Goal: Information Seeking & Learning: Get advice/opinions

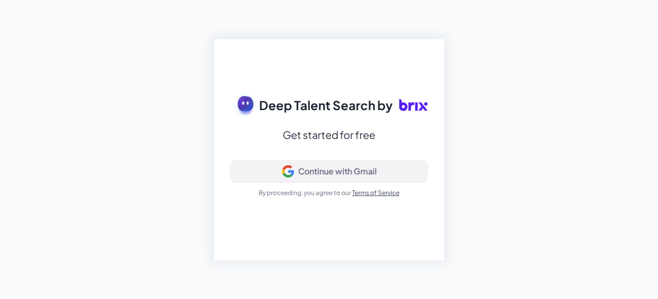
click at [335, 169] on div "Continue with Gmail" at bounding box center [337, 171] width 79 height 10
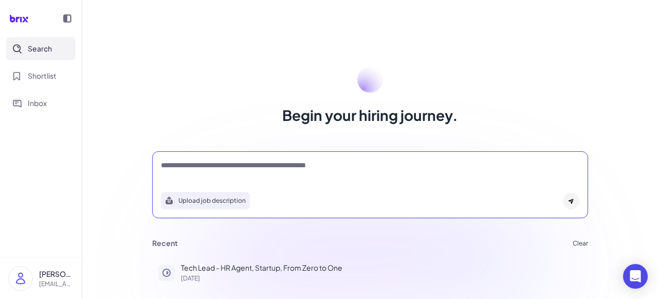
click at [256, 165] on textarea at bounding box center [370, 166] width 418 height 12
click at [429, 244] on div "Recent Clear" at bounding box center [370, 242] width 436 height 9
click at [218, 168] on textarea at bounding box center [370, 166] width 418 height 12
click at [216, 170] on textarea at bounding box center [370, 166] width 418 height 12
type textarea "**********"
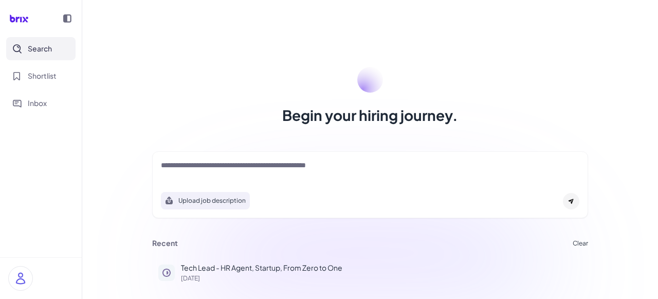
click at [225, 173] on div at bounding box center [370, 170] width 418 height 21
click at [225, 165] on textarea at bounding box center [370, 166] width 418 height 12
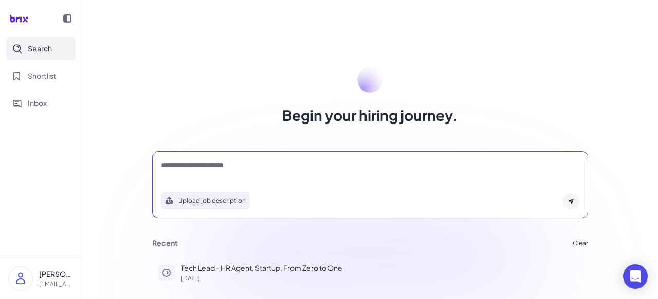
type textarea "**********"
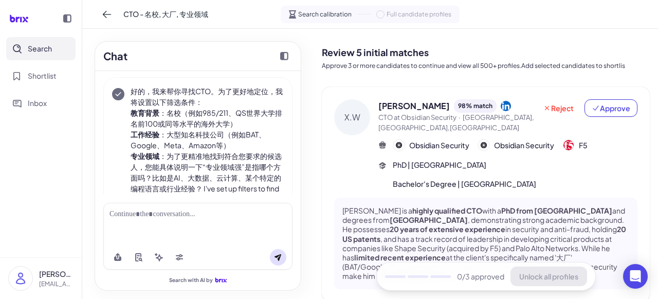
scroll to position [50, 0]
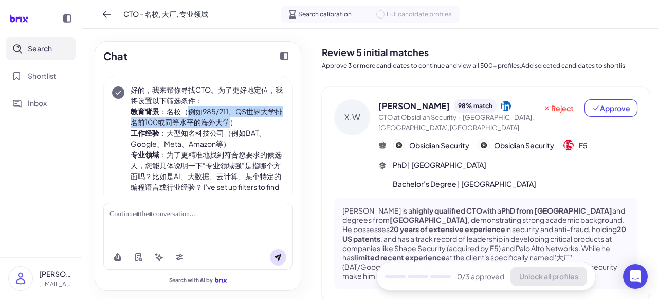
drag, startPoint x: 188, startPoint y: 110, endPoint x: 234, endPoint y: 120, distance: 47.4
click at [234, 120] on li "教育背景 ：名校（例如985/211、QS世界大学排名前100或同等水平的海外大学）" at bounding box center [207, 117] width 153 height 22
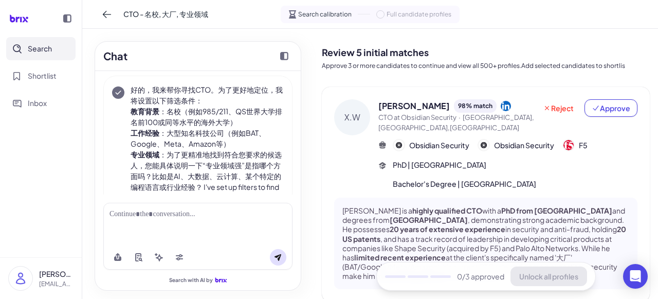
click at [170, 135] on li "工作经验 ：大型知名科技公司（例如BAT、Google、Meta、Amazon等）" at bounding box center [207, 138] width 153 height 22
drag, startPoint x: 229, startPoint y: 133, endPoint x: 225, endPoint y: 140, distance: 8.1
click at [225, 140] on li "工作经验 ：大型知名科技公司（例如BAT、Google、Meta、Amazon等）" at bounding box center [207, 138] width 153 height 22
click at [225, 142] on li "工作经验 ：大型知名科技公司（例如BAT、Google、Meta、Amazon等）" at bounding box center [207, 138] width 153 height 22
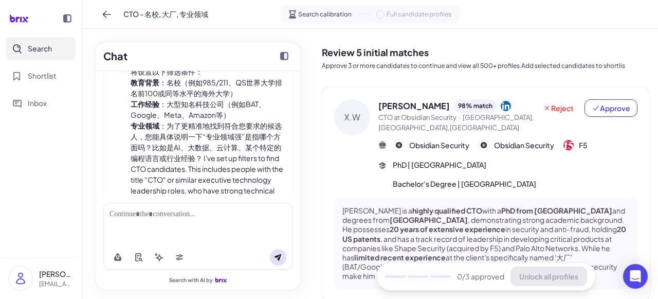
scroll to position [85, 0]
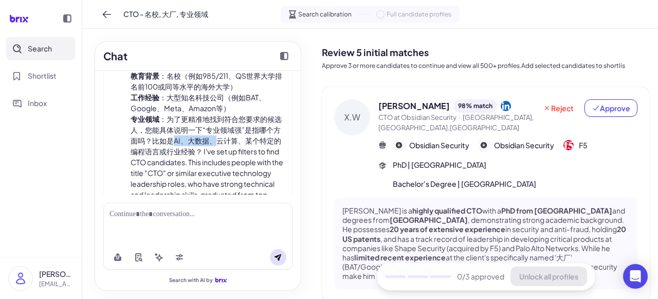
drag, startPoint x: 189, startPoint y: 141, endPoint x: 231, endPoint y: 139, distance: 42.2
click at [231, 139] on li "专业领域 ：为了更精准地找到符合您要求的候选人，您能具体说明一下“专业领域强”是指哪个方面吗？比如是AI、大数据、云计算、某个特定的编程语言或行业经验？ I'…" at bounding box center [207, 173] width 153 height 119
click at [229, 139] on li "专业领域 ：为了更精准地找到符合您要求的候选人，您能具体说明一下“专业领域强”是指哪个方面吗？比如是AI、大数据、云计算、某个特定的编程语言或行业经验？ I'…" at bounding box center [207, 173] width 153 height 119
drag, startPoint x: 205, startPoint y: 141, endPoint x: 226, endPoint y: 139, distance: 21.2
click at [226, 139] on li "专业领域 ：为了更精准地找到符合您要求的候选人，您能具体说明一下“专业领域强”是指哪个方面吗？比如是AI、大数据、云计算、某个特定的编程语言或行业经验？ I'…" at bounding box center [207, 173] width 153 height 119
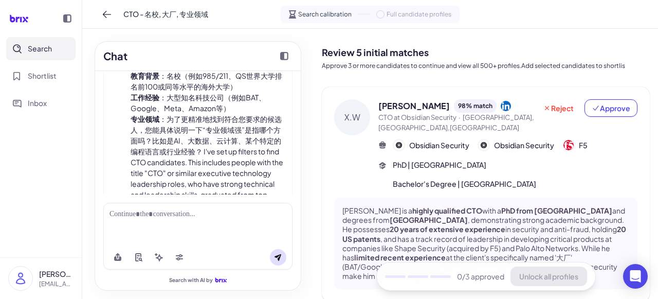
click at [247, 144] on li "专业领域 ：为了更精准地找到符合您要求的候选人，您能具体说明一下“专业领域强”是指哪个方面吗？比如是AI、大数据、云计算、某个特定的编程语言或行业经验？ I'…" at bounding box center [207, 173] width 153 height 119
click at [171, 151] on li "专业领域 ：为了更精准地找到符合您要求的候选人，您能具体说明一下“专业领域强”是指哪个方面吗？比如是AI、大数据、云计算、某个特定的编程语言或行业经验？ I'…" at bounding box center [207, 173] width 153 height 119
drag, startPoint x: 201, startPoint y: 138, endPoint x: 222, endPoint y: 140, distance: 21.2
click at [222, 140] on li "专业领域 ：为了更精准地找到符合您要求的候选人，您能具体说明一下“专业领域强”是指哪个方面吗？比如是AI、大数据、云计算、某个特定的编程语言或行业经验？ I'…" at bounding box center [207, 173] width 153 height 119
copy li "大数据"
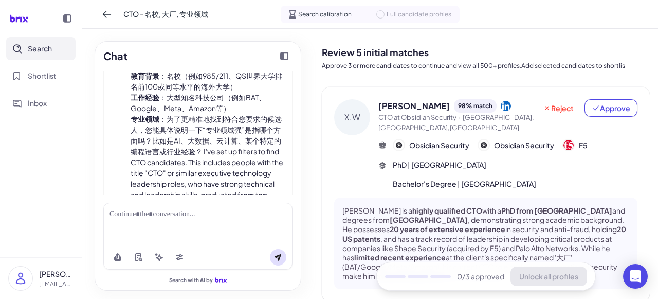
click at [192, 215] on div at bounding box center [197, 214] width 177 height 11
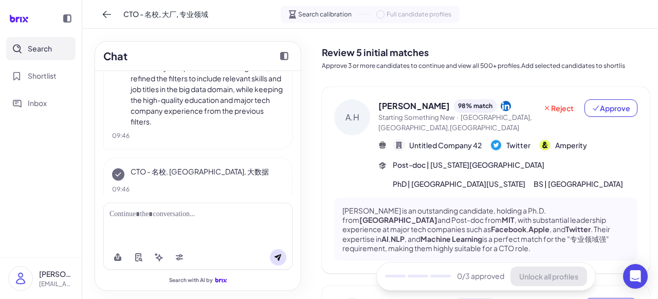
scroll to position [411, 0]
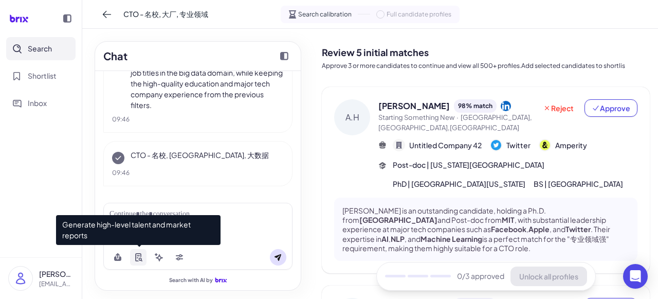
click at [137, 260] on icon at bounding box center [138, 257] width 6 height 8
click at [138, 259] on icon at bounding box center [138, 257] width 8 height 8
click at [141, 257] on icon at bounding box center [138, 257] width 8 height 8
click at [138, 257] on icon at bounding box center [138, 257] width 8 height 8
click at [139, 258] on icon at bounding box center [141, 259] width 4 height 4
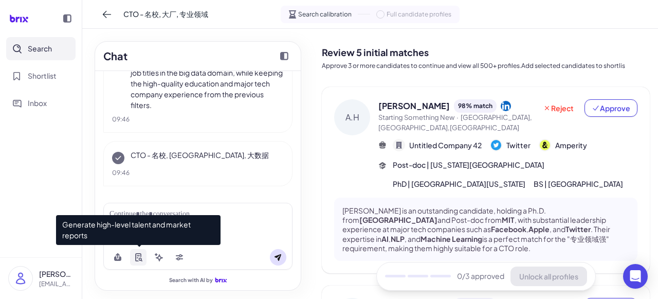
click at [139, 258] on icon at bounding box center [141, 259] width 4 height 4
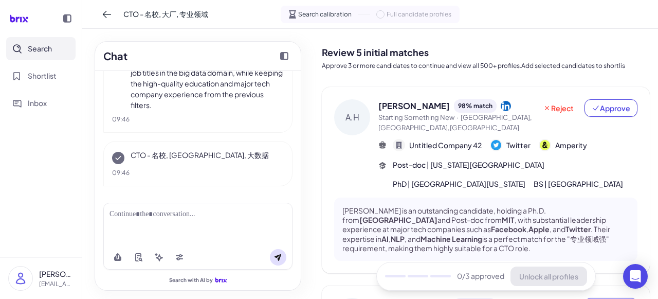
click at [245, 217] on div at bounding box center [197, 214] width 177 height 11
click at [188, 215] on div at bounding box center [197, 214] width 177 height 11
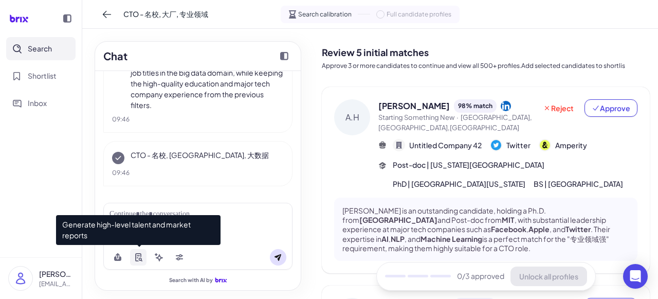
click at [136, 256] on icon at bounding box center [138, 257] width 6 height 8
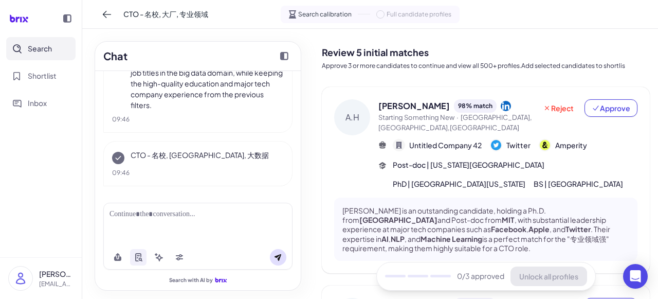
click at [228, 207] on div at bounding box center [197, 223] width 189 height 42
click at [180, 217] on div at bounding box center [197, 214] width 177 height 11
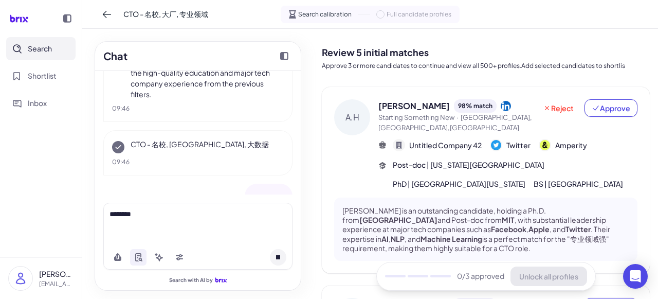
scroll to position [466, 0]
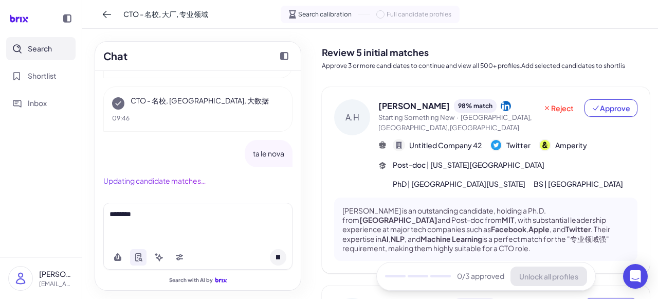
click at [265, 157] on p "ta le nova" at bounding box center [268, 153] width 31 height 11
click at [278, 257] on icon at bounding box center [278, 257] width 4 height 4
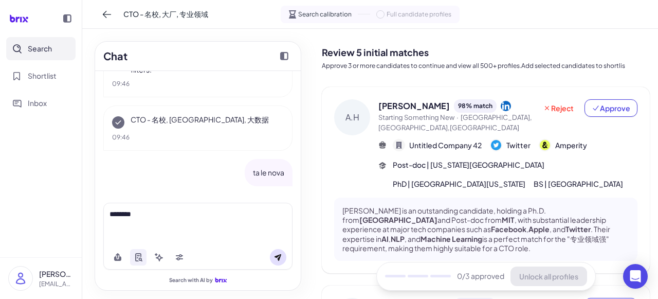
scroll to position [447, 0]
click at [167, 217] on div "********" at bounding box center [197, 214] width 177 height 11
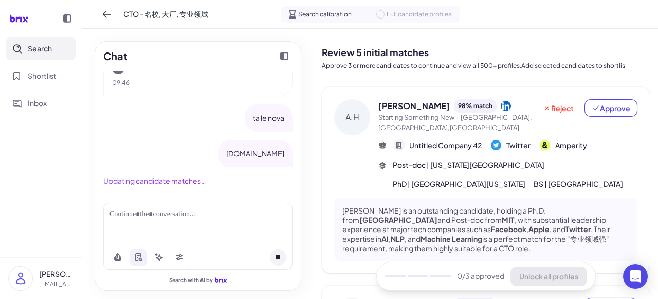
scroll to position [482, 0]
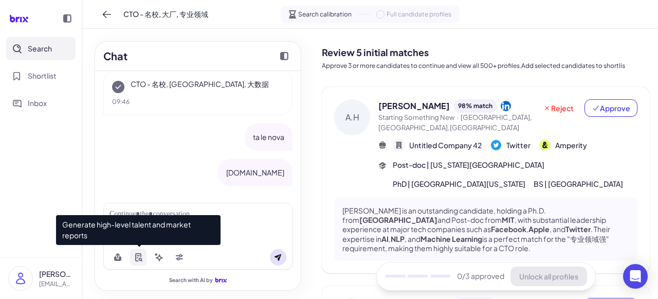
click at [134, 260] on icon at bounding box center [138, 257] width 8 height 8
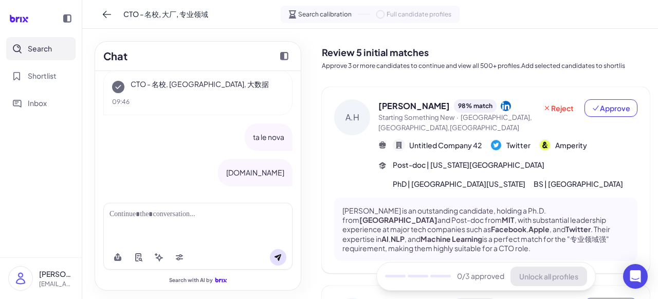
click at [235, 222] on div at bounding box center [197, 223] width 189 height 42
click at [170, 208] on div at bounding box center [197, 223] width 189 height 42
click at [169, 215] on div at bounding box center [197, 214] width 177 height 11
click at [157, 224] on div at bounding box center [197, 223] width 189 height 42
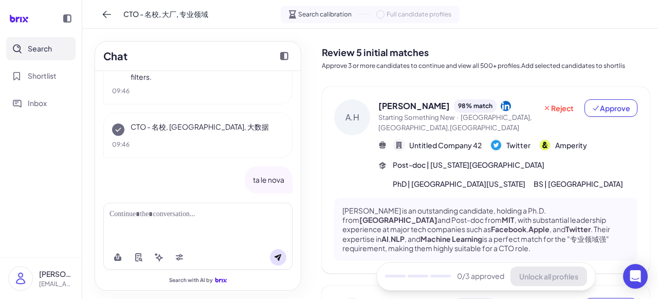
scroll to position [397, 0]
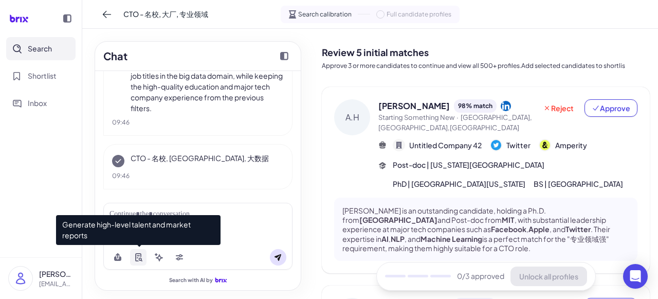
click at [141, 255] on icon at bounding box center [138, 257] width 8 height 8
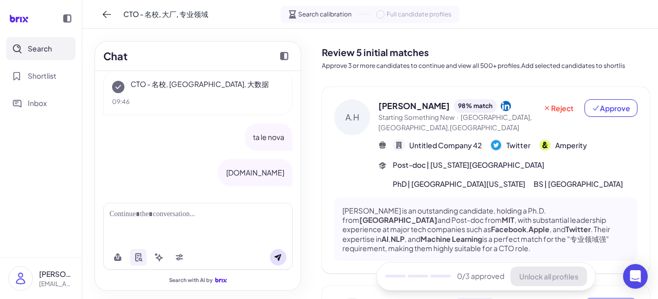
scroll to position [482, 0]
click at [254, 168] on p "talenova.co" at bounding box center [255, 172] width 58 height 11
click at [217, 227] on div at bounding box center [197, 223] width 189 height 42
click at [200, 212] on div at bounding box center [197, 214] width 177 height 11
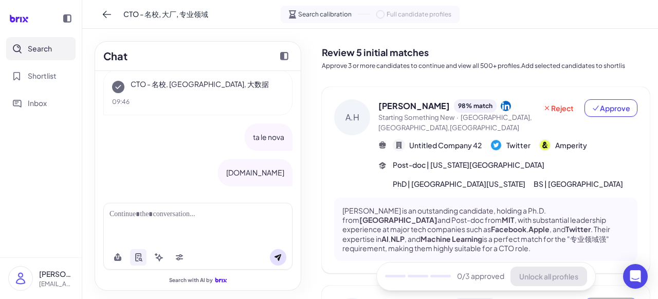
click at [184, 215] on div at bounding box center [197, 214] width 177 height 11
click at [177, 216] on div at bounding box center [197, 214] width 177 height 11
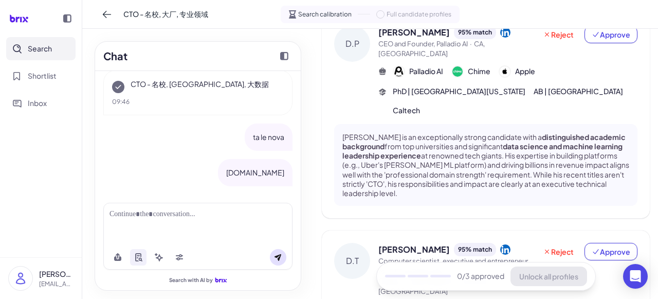
scroll to position [902, 0]
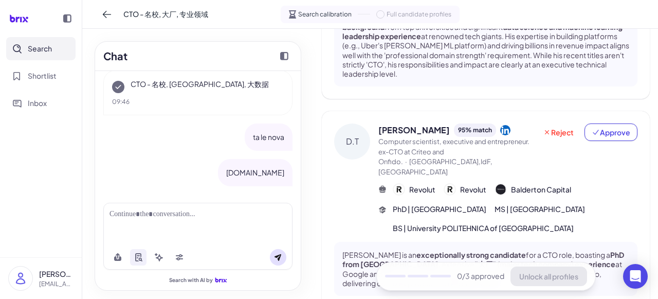
click at [151, 210] on div at bounding box center [197, 214] width 177 height 11
click at [145, 224] on div at bounding box center [197, 223] width 189 height 42
click at [277, 176] on p "talenova.co" at bounding box center [255, 172] width 58 height 11
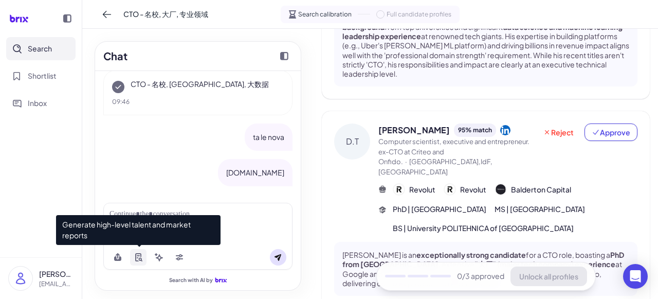
click at [141, 260] on button at bounding box center [138, 257] width 16 height 16
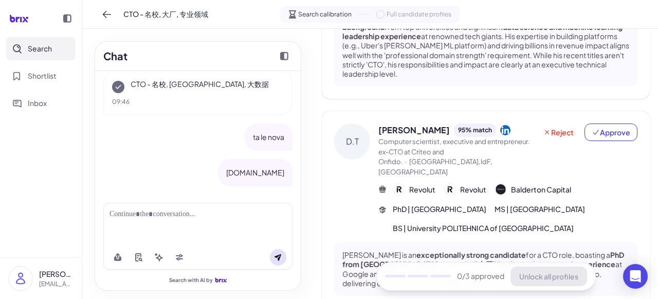
click at [227, 227] on div at bounding box center [197, 223] width 189 height 42
click at [213, 217] on div at bounding box center [197, 214] width 177 height 11
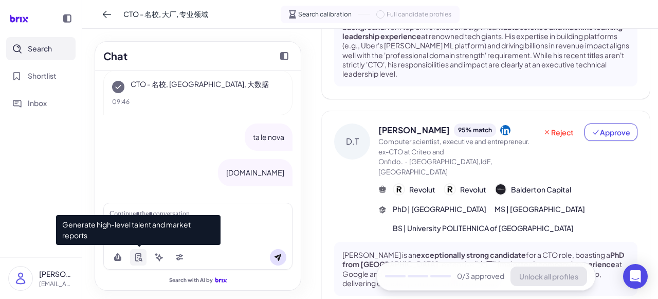
click at [143, 259] on button at bounding box center [138, 257] width 16 height 16
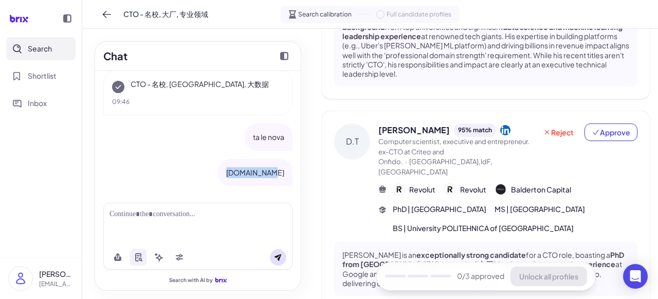
drag, startPoint x: 238, startPoint y: 172, endPoint x: 279, endPoint y: 171, distance: 40.1
click at [279, 171] on div "talenova.co" at bounding box center [255, 172] width 75 height 27
copy p "talenova.co"
click at [181, 217] on div at bounding box center [197, 214] width 177 height 11
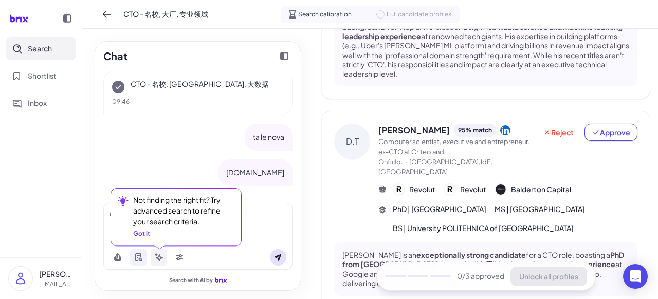
click at [158, 251] on button at bounding box center [159, 257] width 16 height 16
click at [149, 235] on div "Got it" at bounding box center [141, 233] width 17 height 9
click at [159, 255] on icon at bounding box center [159, 257] width 7 height 7
click at [149, 237] on div "Got it" at bounding box center [141, 233] width 17 height 9
click at [161, 254] on icon at bounding box center [159, 257] width 8 height 8
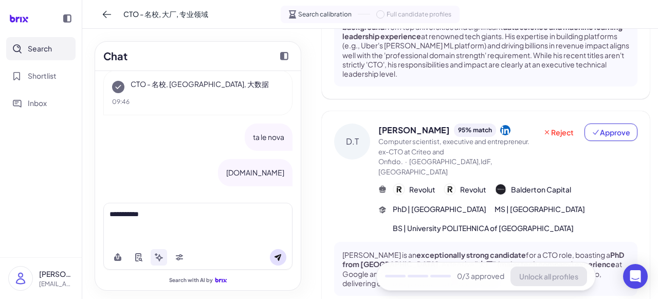
click at [248, 217] on div "**********" at bounding box center [197, 214] width 177 height 11
drag, startPoint x: 196, startPoint y: 214, endPoint x: 104, endPoint y: 209, distance: 91.6
click at [104, 209] on div "**********" at bounding box center [197, 223] width 189 height 42
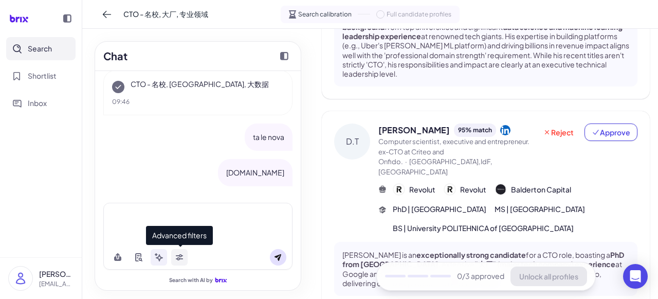
click at [180, 257] on icon at bounding box center [179, 257] width 8 height 8
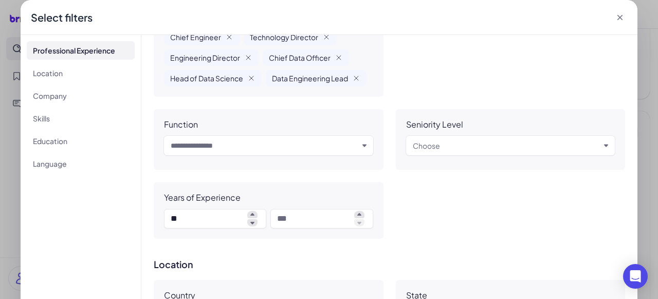
scroll to position [136, 0]
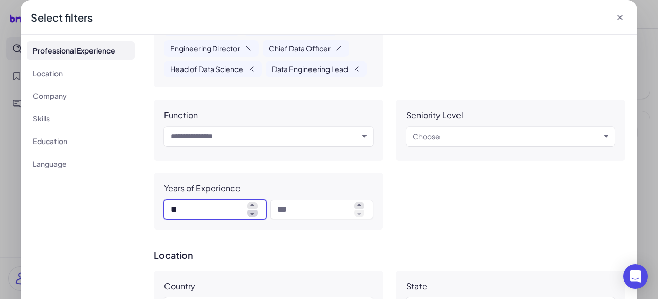
click at [251, 214] on icon at bounding box center [252, 213] width 10 height 7
click at [252, 214] on icon at bounding box center [252, 213] width 10 height 7
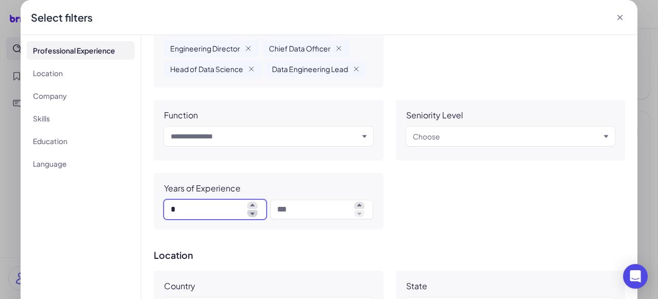
type input "*"
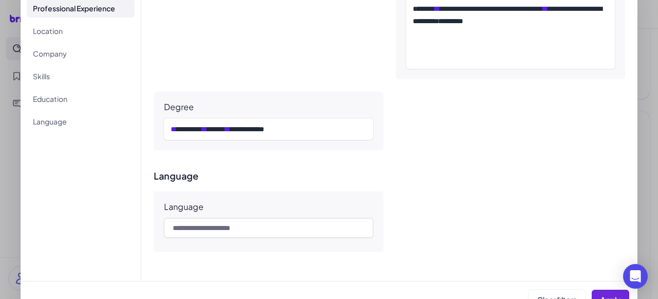
scroll to position [61, 0]
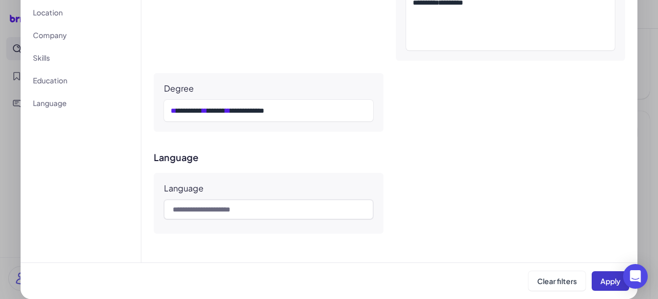
click at [599, 286] on button "Apply" at bounding box center [611, 281] width 38 height 20
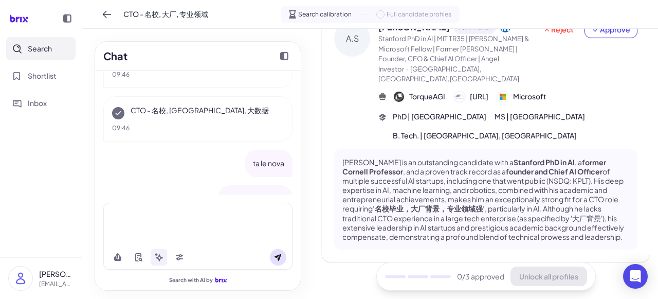
scroll to position [482, 0]
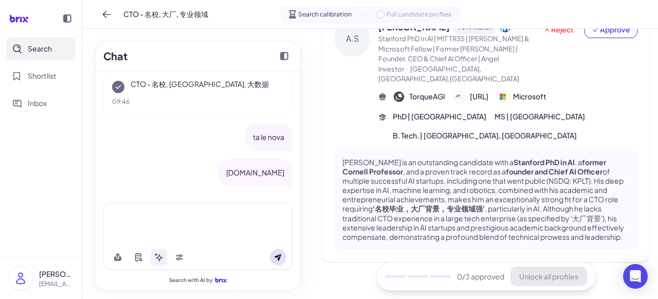
click at [189, 227] on div at bounding box center [197, 223] width 189 height 42
click at [181, 214] on div at bounding box center [197, 214] width 177 height 11
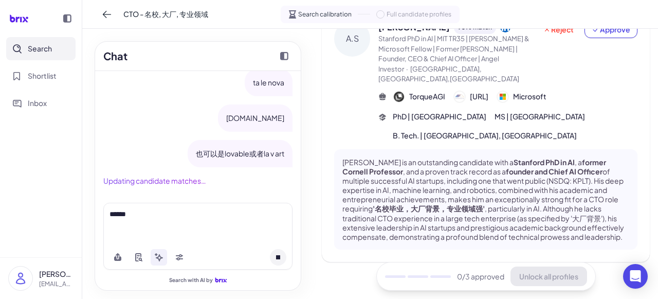
scroll to position [518, 0]
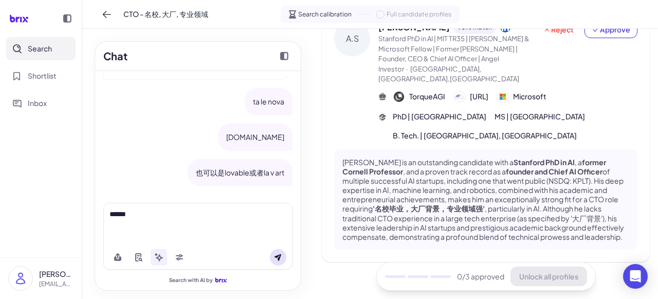
click at [193, 220] on div "******" at bounding box center [197, 223] width 189 height 42
drag, startPoint x: 195, startPoint y: 171, endPoint x: 283, endPoint y: 171, distance: 88.4
click at [283, 171] on div "也可以是lovable或者la v art" at bounding box center [240, 172] width 105 height 27
copy p "也可以是lovable或者la v art"
drag, startPoint x: 160, startPoint y: 222, endPoint x: 176, endPoint y: 218, distance: 16.5
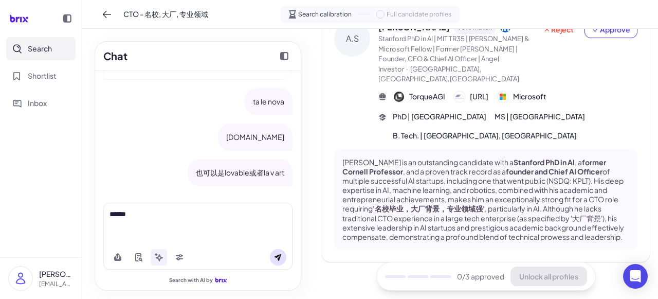
click at [160, 222] on div "******" at bounding box center [197, 223] width 189 height 42
click at [194, 215] on div "******" at bounding box center [197, 214] width 177 height 11
drag, startPoint x: 155, startPoint y: 214, endPoint x: 90, endPoint y: 214, distance: 64.2
click at [90, 214] on div "Chat 我要找一个CTO，名校毕业，大厂背景，专业领域强 好的，我来帮你寻找CTO。为了更好地定位，我将设置以下筛选条件： 教育背景 ：名校（例如985/2…" at bounding box center [197, 164] width 231 height 270
drag, startPoint x: 178, startPoint y: 213, endPoint x: 202, endPoint y: 213, distance: 24.2
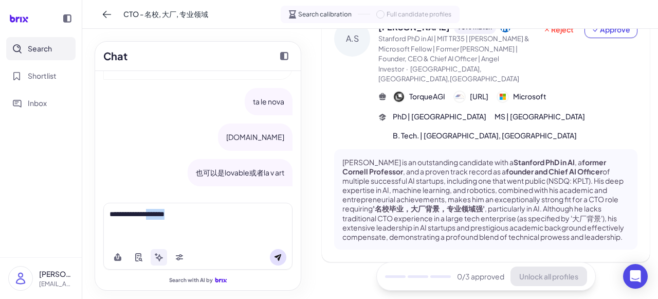
click at [202, 213] on div "**********" at bounding box center [197, 214] width 177 height 11
click at [225, 213] on div "**********" at bounding box center [197, 214] width 177 height 11
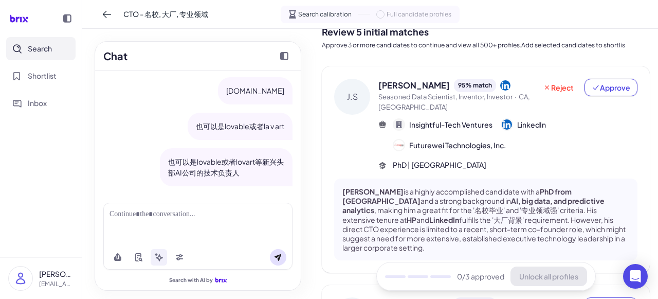
scroll to position [0, 0]
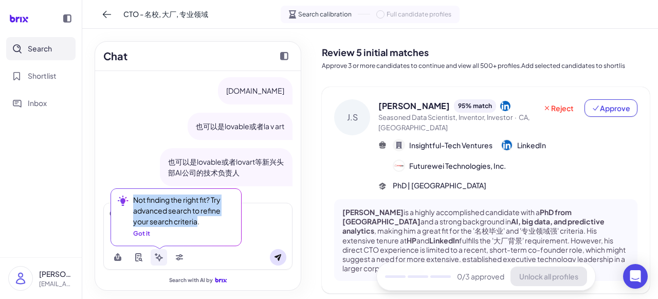
drag, startPoint x: 196, startPoint y: 223, endPoint x: 127, endPoint y: 199, distance: 73.0
click at [127, 199] on div "Not finding the right fit? Try advanced search to refine your search criteria. …" at bounding box center [173, 216] width 127 height 56
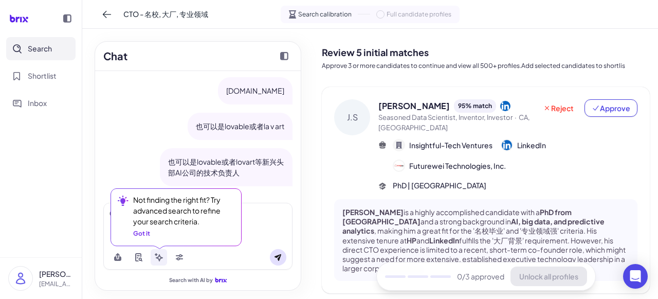
click at [127, 199] on icon at bounding box center [123, 200] width 12 height 12
click at [240, 228] on icon at bounding box center [175, 219] width 131 height 60
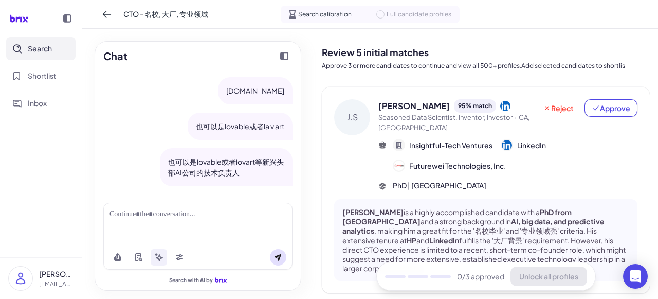
click at [251, 228] on div at bounding box center [197, 223] width 189 height 42
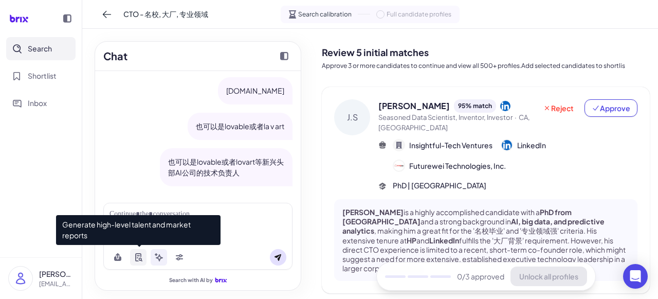
click at [137, 256] on icon at bounding box center [138, 257] width 8 height 8
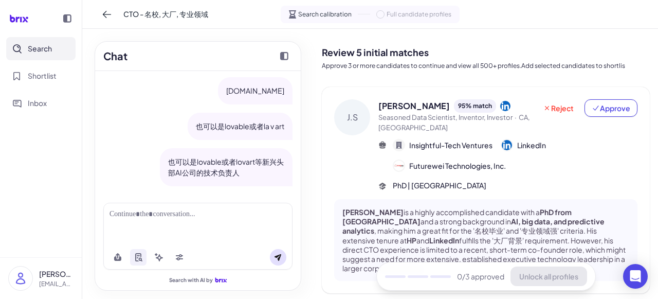
click at [240, 218] on div at bounding box center [197, 214] width 177 height 11
click at [158, 219] on div at bounding box center [197, 214] width 177 height 11
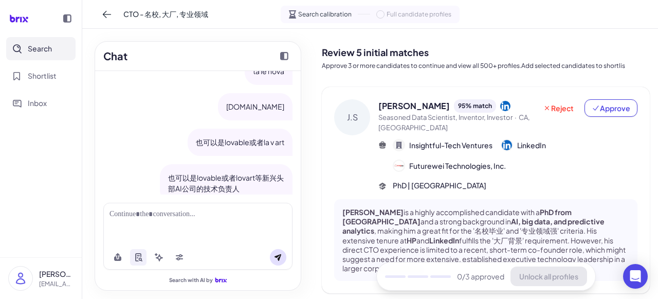
scroll to position [481, 0]
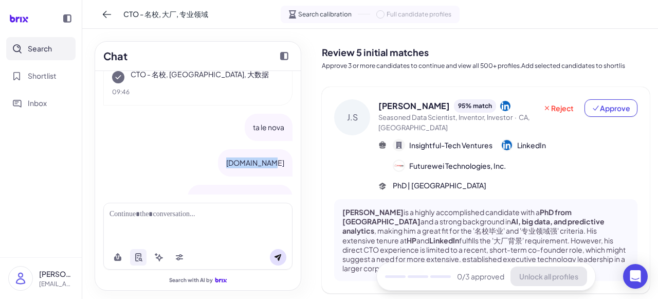
drag, startPoint x: 239, startPoint y: 176, endPoint x: 278, endPoint y: 176, distance: 38.5
click at [278, 168] on p "talenova.co" at bounding box center [255, 162] width 58 height 11
copy p "talenova.co"
click at [211, 219] on div at bounding box center [197, 214] width 177 height 11
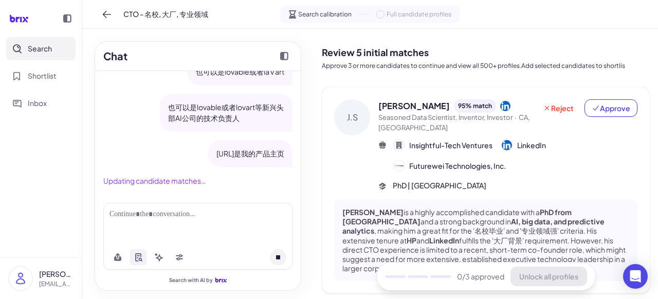
scroll to position [599, 0]
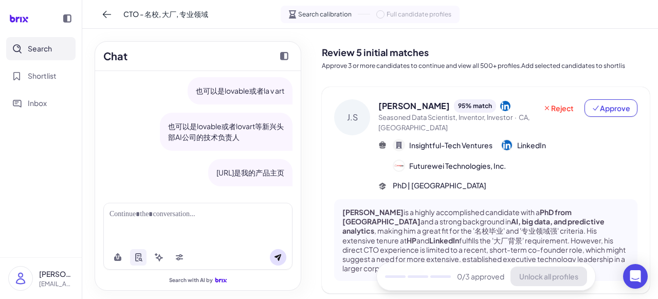
click at [164, 217] on div at bounding box center [197, 214] width 177 height 11
drag, startPoint x: 188, startPoint y: 171, endPoint x: 281, endPoint y: 173, distance: 93.0
click at [281, 173] on div "talenova.co是我的产品主页" at bounding box center [250, 172] width 84 height 27
copy p "talenova.co是我的产品主页"
click at [174, 219] on div at bounding box center [197, 223] width 189 height 42
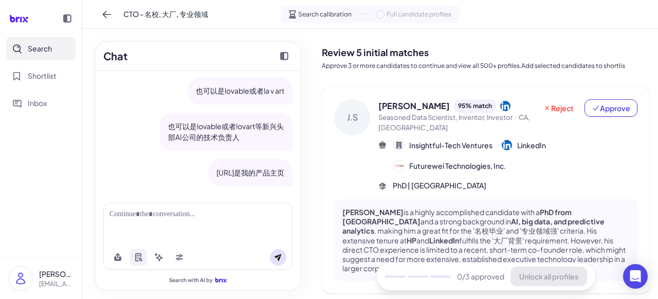
click at [174, 214] on div at bounding box center [197, 214] width 177 height 11
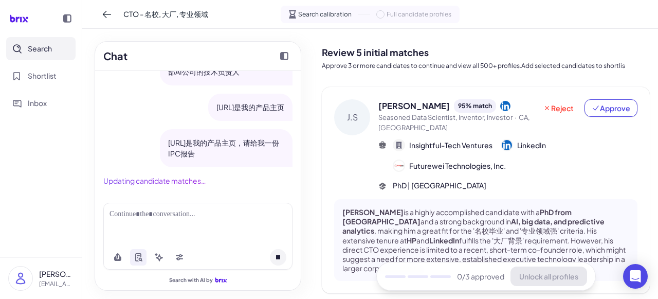
scroll to position [645, 0]
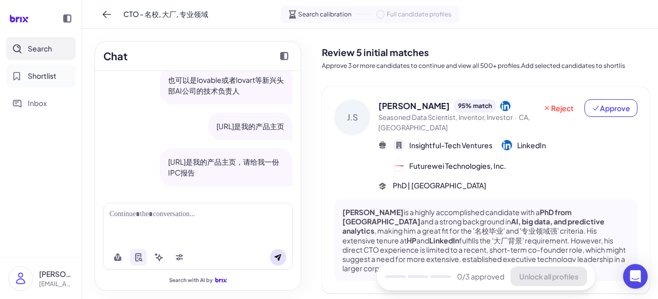
click at [48, 75] on span "Shortlist" at bounding box center [42, 75] width 29 height 11
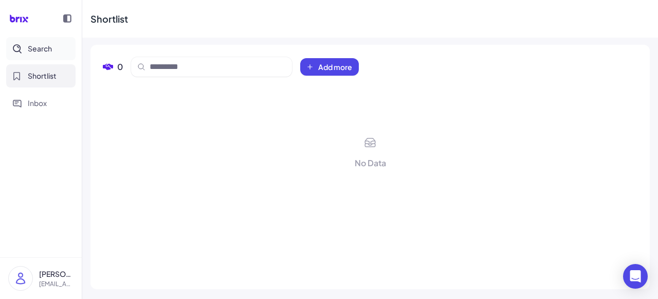
click at [39, 51] on span "Search" at bounding box center [40, 48] width 24 height 11
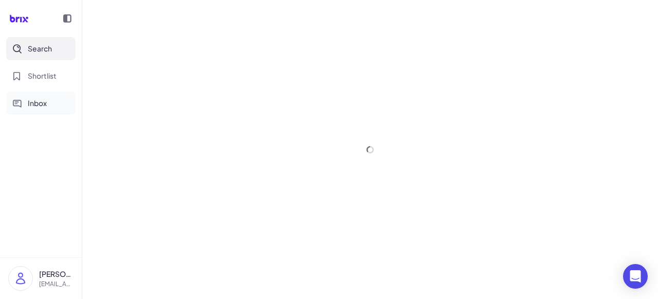
click at [34, 105] on span "Inbox" at bounding box center [37, 103] width 19 height 11
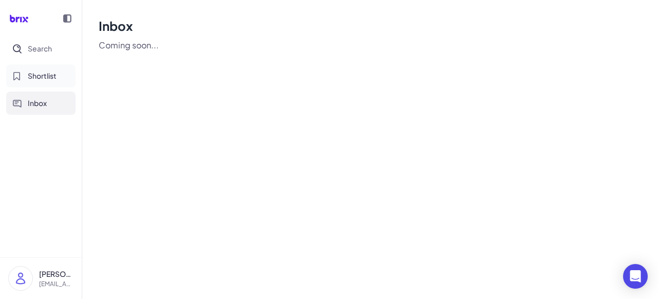
click at [50, 80] on span "Shortlist" at bounding box center [42, 75] width 29 height 11
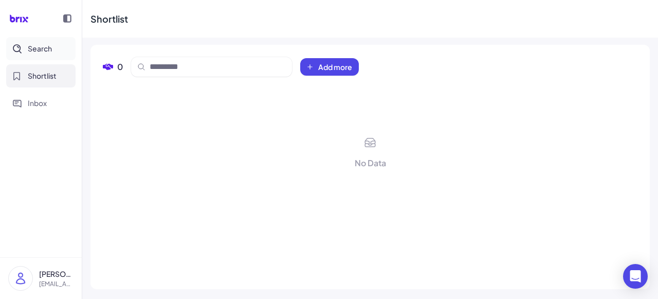
click at [47, 48] on span "Search" at bounding box center [40, 48] width 24 height 11
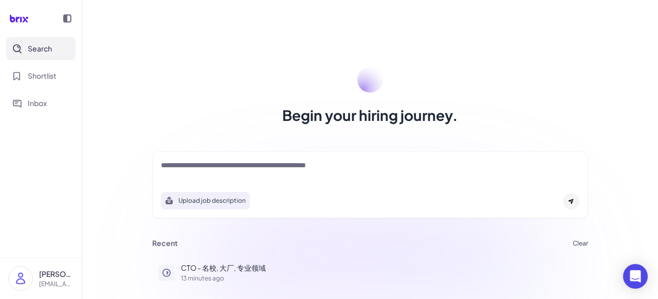
click at [67, 17] on icon at bounding box center [67, 18] width 8 height 8
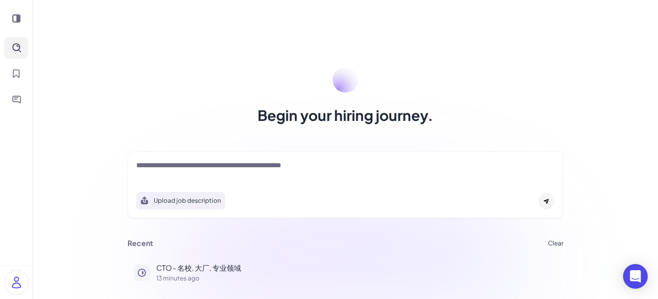
click at [19, 21] on icon at bounding box center [16, 18] width 8 height 8
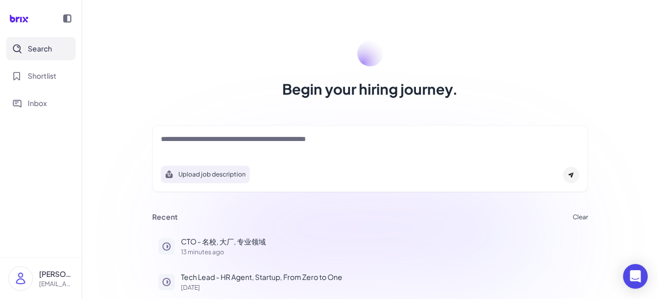
scroll to position [29, 0]
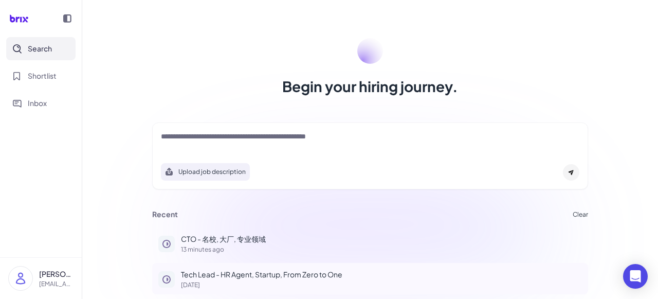
click at [310, 271] on p "Tech Lead - HR Agent, Startup, From Zero to One" at bounding box center [381, 274] width 401 height 11
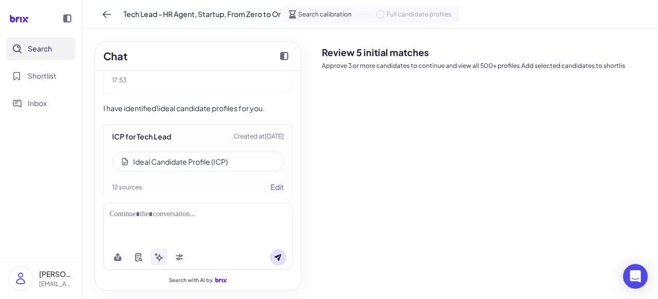
scroll to position [1140, 0]
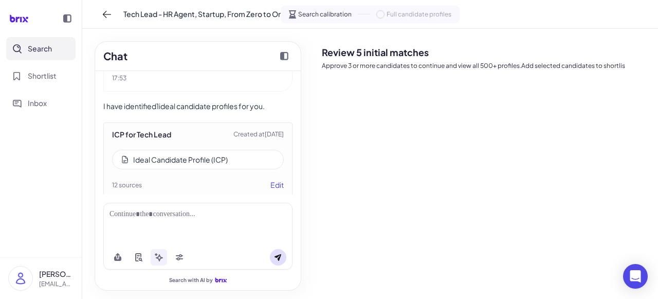
click at [159, 164] on div "Ideal Candidate Profile (ICP)" at bounding box center [180, 159] width 95 height 10
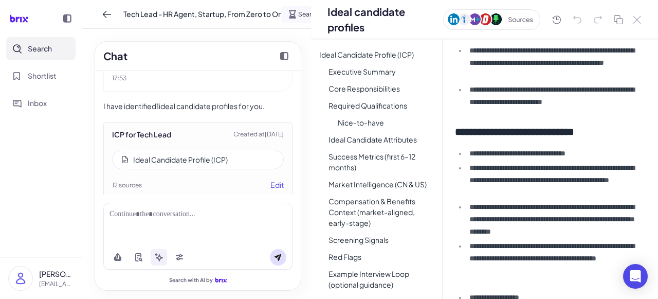
scroll to position [2329, 0]
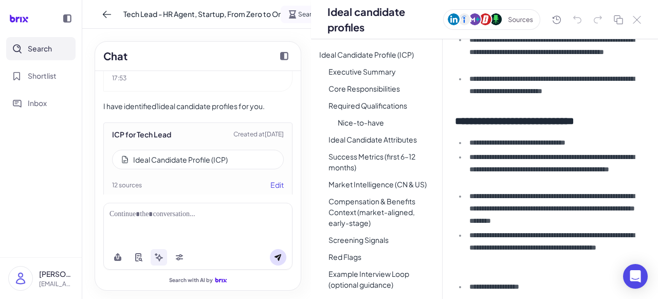
click at [585, 88] on li "**********" at bounding box center [553, 84] width 174 height 25
drag, startPoint x: 486, startPoint y: 78, endPoint x: 563, endPoint y: 81, distance: 77.7
click at [563, 81] on li "**********" at bounding box center [553, 84] width 174 height 25
click at [547, 98] on div "**********" at bounding box center [549, 169] width 215 height 260
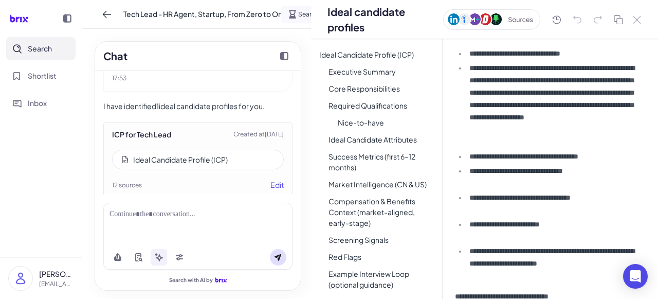
scroll to position [2879, 0]
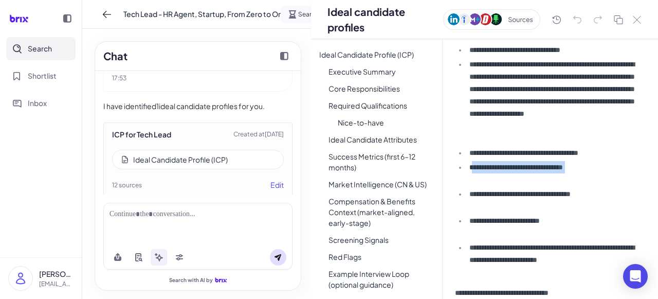
drag, startPoint x: 472, startPoint y: 163, endPoint x: 496, endPoint y: 186, distance: 33.1
click at [496, 186] on ul "**********" at bounding box center [547, 121] width 185 height 315
drag, startPoint x: 469, startPoint y: 165, endPoint x: 489, endPoint y: 188, distance: 29.8
click at [489, 188] on ul "**********" at bounding box center [547, 121] width 185 height 315
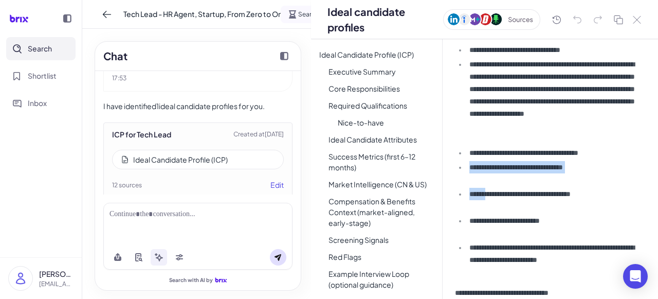
click at [510, 186] on ul "**********" at bounding box center [547, 121] width 185 height 315
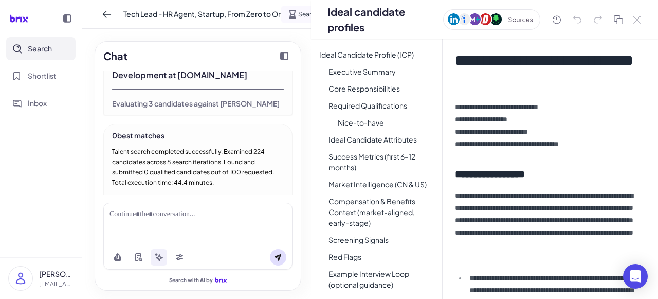
scroll to position [1539, 0]
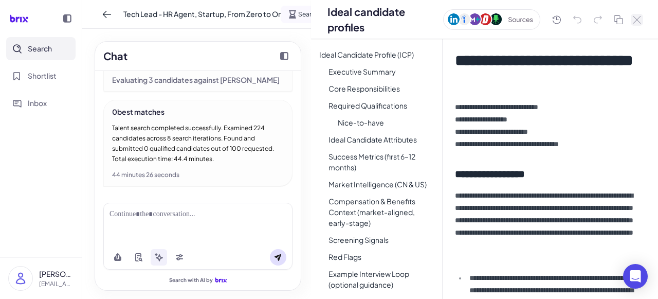
click at [639, 21] on icon at bounding box center [636, 19] width 7 height 7
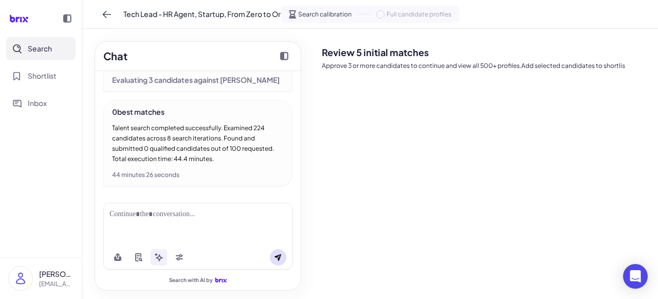
click at [150, 218] on div at bounding box center [197, 214] width 177 height 11
click at [260, 229] on div at bounding box center [197, 223] width 189 height 42
click at [133, 214] on div at bounding box center [197, 214] width 177 height 11
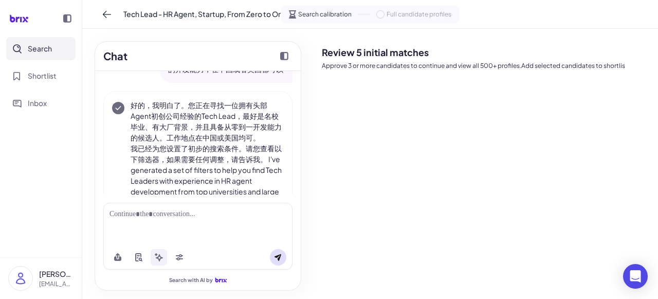
scroll to position [0, 0]
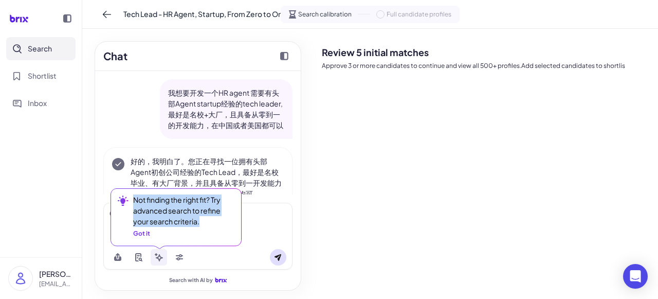
drag, startPoint x: 200, startPoint y: 223, endPoint x: 134, endPoint y: 199, distance: 69.9
click at [134, 199] on div "Not finding the right fit? Try advanced search to refine your search criteria." at bounding box center [182, 210] width 99 height 32
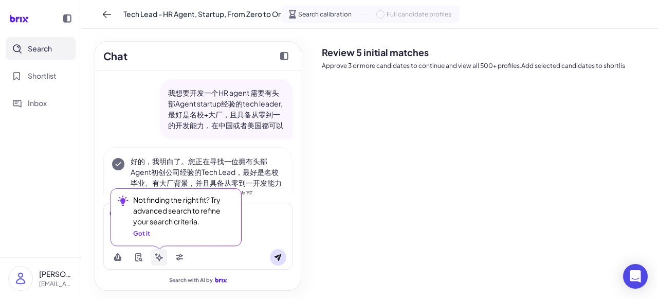
click at [158, 253] on icon at bounding box center [159, 257] width 8 height 8
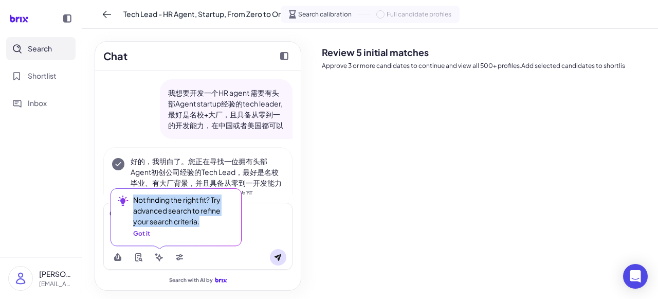
drag, startPoint x: 200, startPoint y: 223, endPoint x: 131, endPoint y: 202, distance: 73.0
click at [131, 202] on div "Not finding the right fit? Try advanced search to refine your search criteria. …" at bounding box center [173, 216] width 127 height 56
copy div "Not finding the right fit? Try advanced search to refine your search criteria."
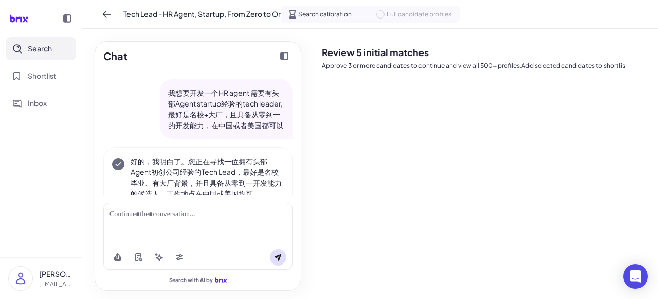
click at [264, 228] on div at bounding box center [197, 223] width 189 height 42
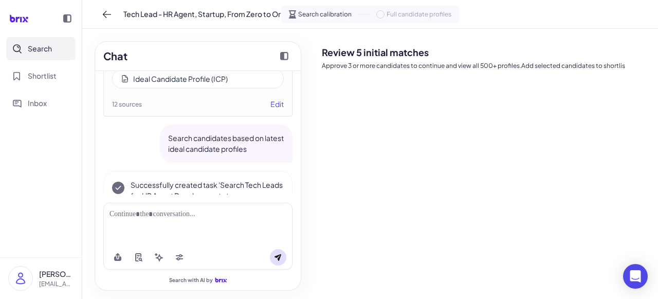
scroll to position [1539, 0]
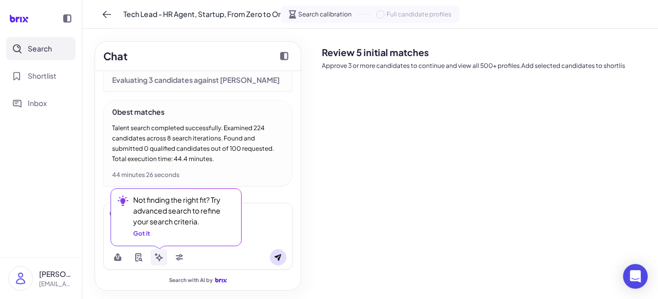
click at [155, 258] on icon at bounding box center [159, 257] width 8 height 8
click at [145, 235] on div "Got it" at bounding box center [141, 233] width 17 height 9
click at [146, 233] on div "Got it" at bounding box center [141, 233] width 17 height 9
click at [157, 259] on icon at bounding box center [159, 257] width 8 height 8
click at [148, 236] on div "Got it" at bounding box center [141, 233] width 17 height 9
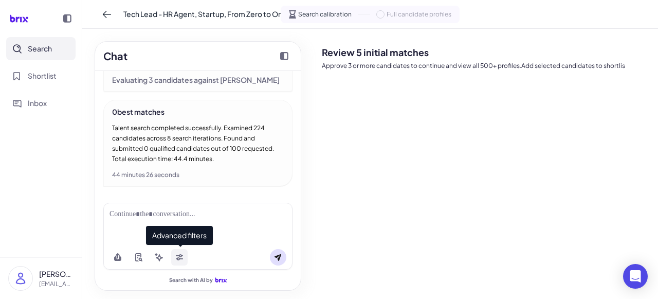
click at [183, 261] on button at bounding box center [179, 257] width 16 height 16
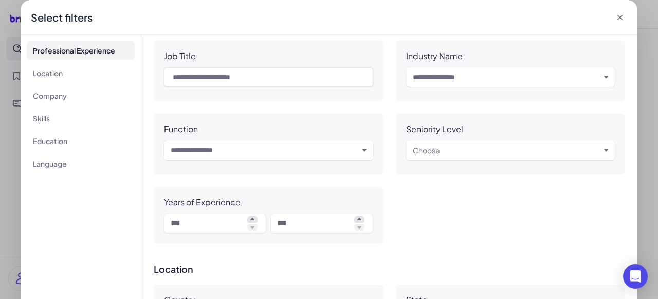
scroll to position [0, 0]
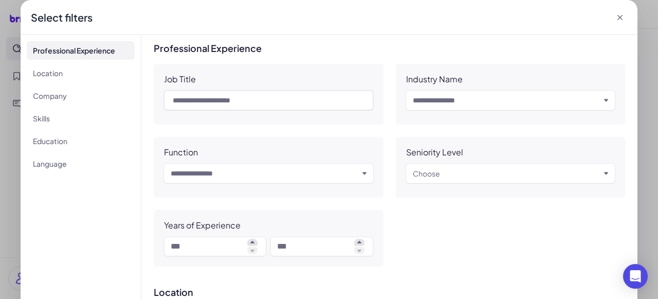
click at [619, 16] on icon at bounding box center [620, 17] width 10 height 10
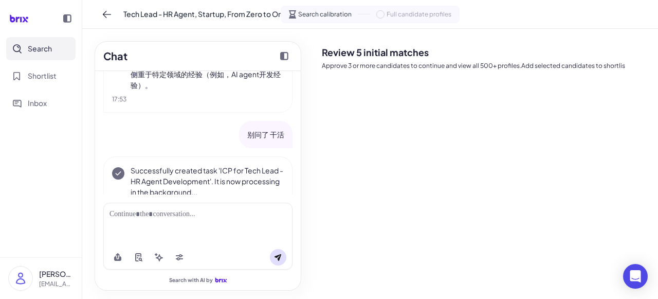
scroll to position [1539, 0]
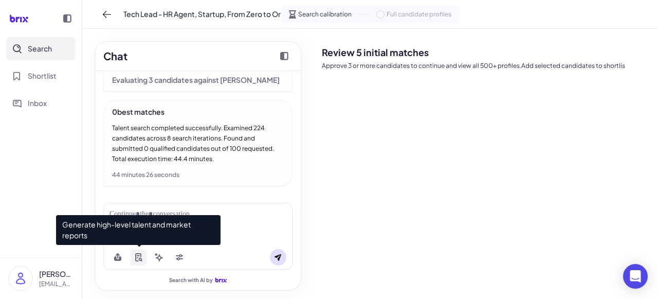
click at [133, 259] on button at bounding box center [138, 257] width 16 height 16
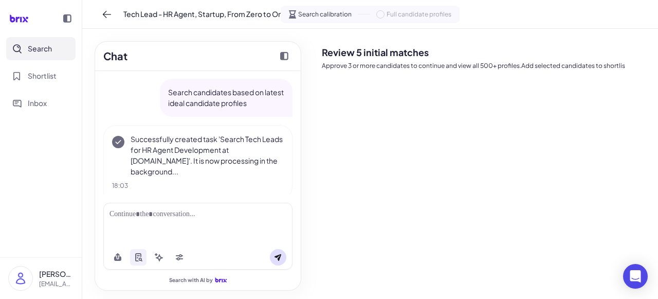
scroll to position [1170, 0]
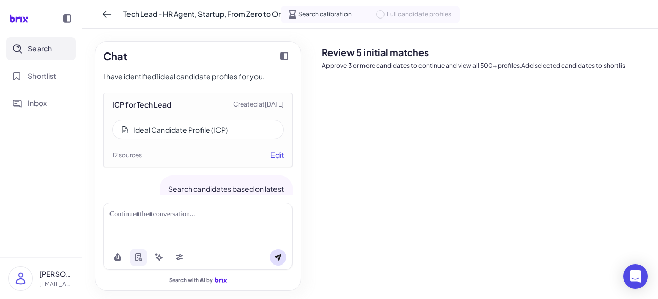
click at [199, 133] on div "Ideal Candidate Profile (ICP)" at bounding box center [180, 129] width 95 height 10
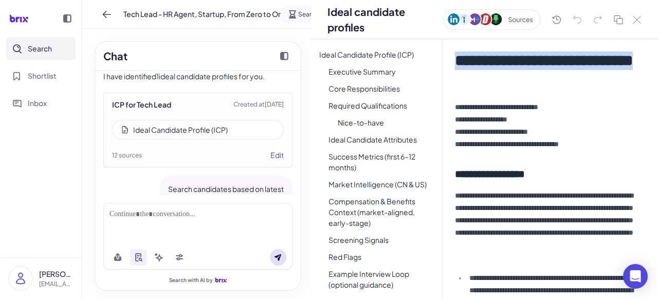
drag, startPoint x: 455, startPoint y: 57, endPoint x: 501, endPoint y: 80, distance: 51.3
click at [501, 80] on h1 "**********" at bounding box center [547, 69] width 185 height 37
copy h1 "**********"
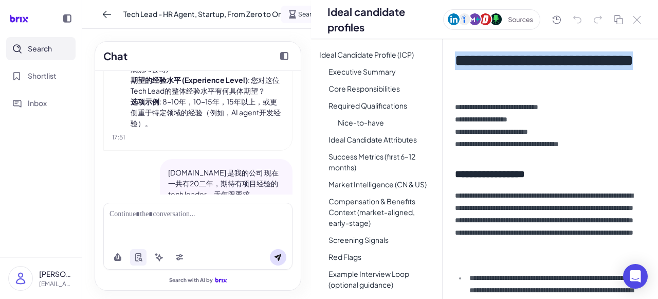
scroll to position [714, 0]
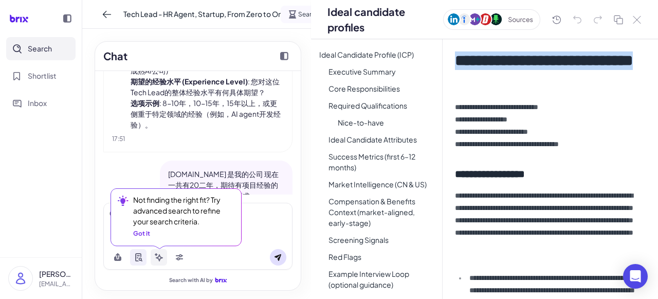
click at [158, 256] on icon at bounding box center [159, 257] width 7 height 7
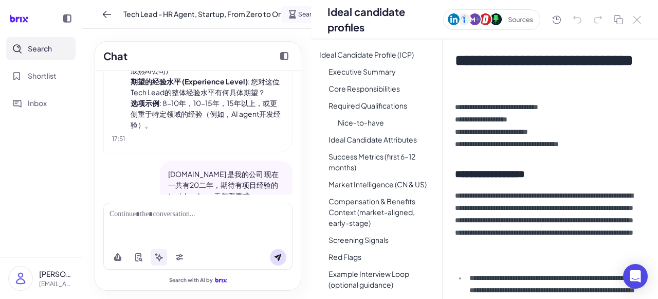
click at [519, 115] on p "**********" at bounding box center [547, 125] width 185 height 49
click at [547, 127] on p "**********" at bounding box center [547, 125] width 185 height 49
click at [50, 54] on button "Search" at bounding box center [40, 48] width 69 height 23
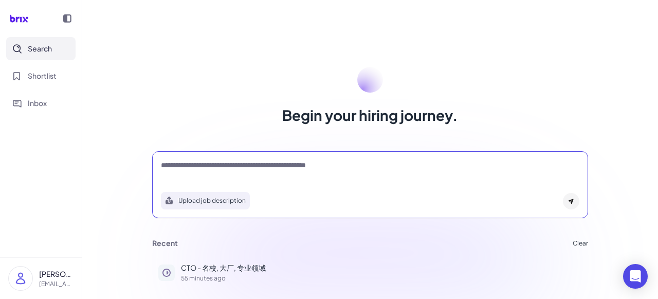
click at [261, 166] on textarea at bounding box center [370, 166] width 418 height 12
paste textarea "**********"
type textarea "**********"
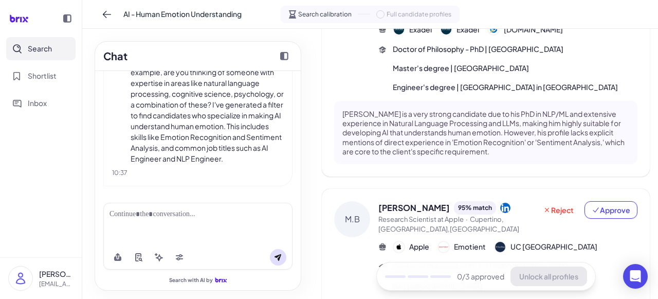
scroll to position [159, 0]
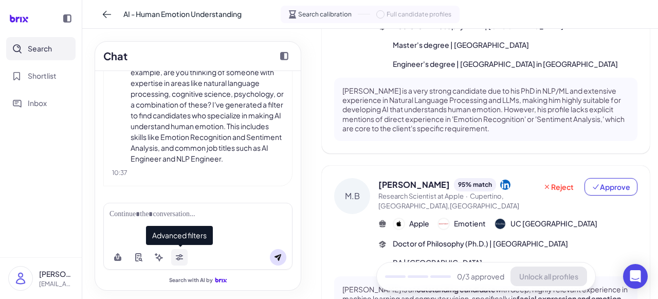
click at [173, 258] on button at bounding box center [179, 257] width 16 height 16
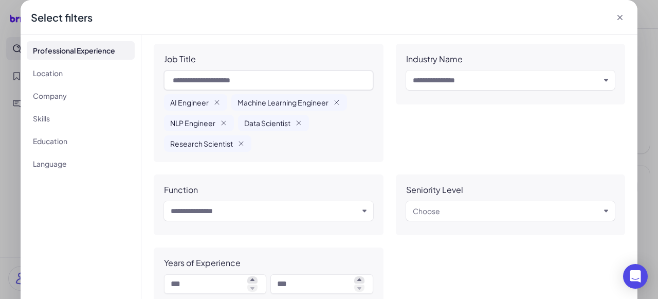
scroll to position [0, 0]
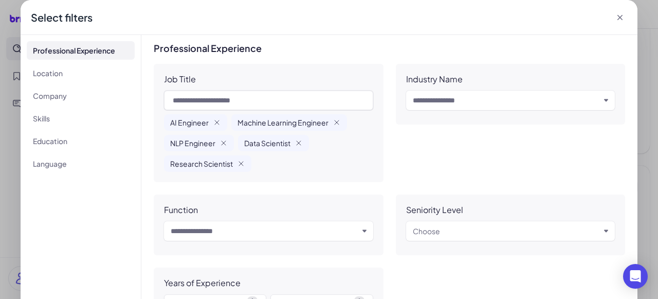
click at [617, 19] on icon at bounding box center [620, 17] width 10 height 10
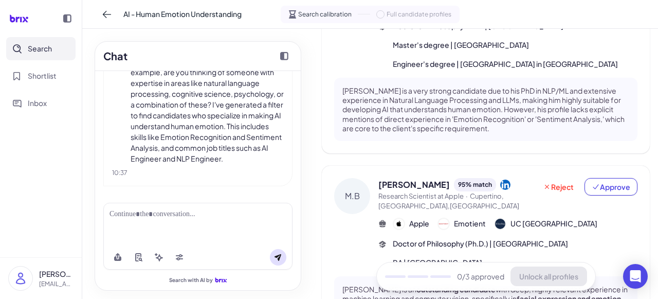
scroll to position [164, 0]
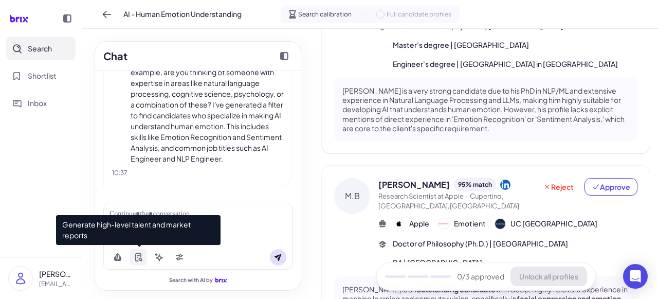
click at [141, 260] on icon at bounding box center [141, 259] width 4 height 4
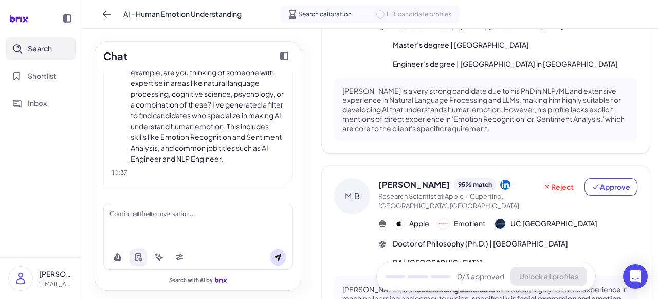
click at [259, 219] on div at bounding box center [197, 214] width 177 height 11
click at [170, 215] on div at bounding box center [197, 214] width 177 height 11
paste div
click at [162, 215] on div "**********" at bounding box center [197, 214] width 177 height 11
click at [220, 216] on div "**********" at bounding box center [197, 214] width 177 height 11
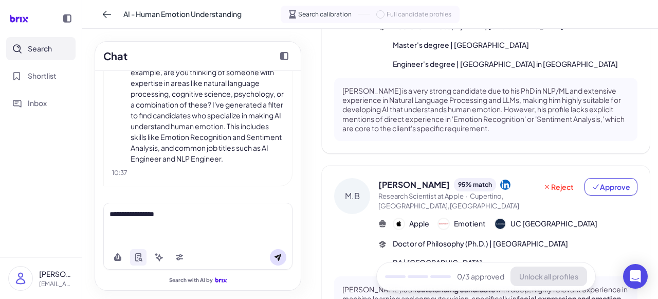
click at [223, 219] on div "**********" at bounding box center [197, 223] width 189 height 42
click at [226, 218] on div "**********" at bounding box center [197, 214] width 177 height 11
click at [276, 262] on button at bounding box center [278, 257] width 16 height 16
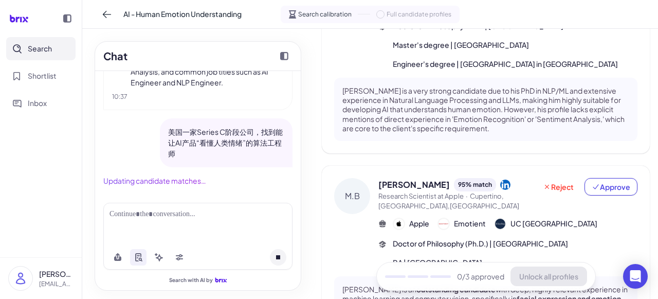
scroll to position [241, 0]
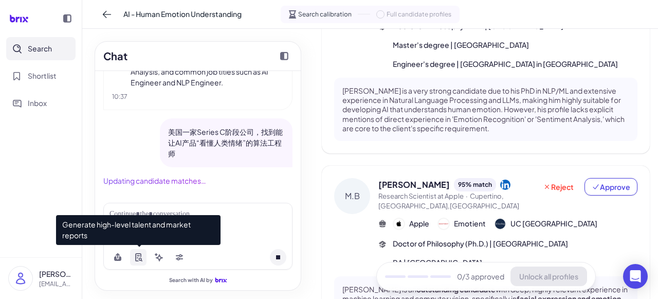
click at [136, 261] on icon at bounding box center [138, 257] width 6 height 8
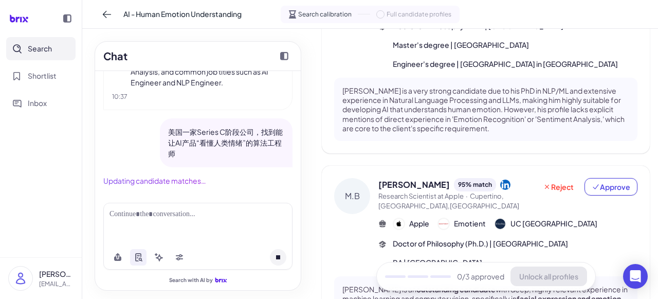
click at [256, 229] on div at bounding box center [197, 223] width 189 height 42
click at [226, 208] on div at bounding box center [197, 223] width 189 height 42
click at [227, 213] on div at bounding box center [197, 214] width 177 height 11
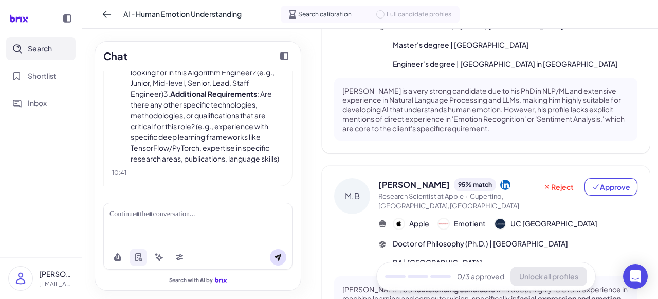
scroll to position [520, 0]
click at [211, 219] on div at bounding box center [197, 214] width 177 height 11
click at [211, 218] on div at bounding box center [197, 214] width 177 height 11
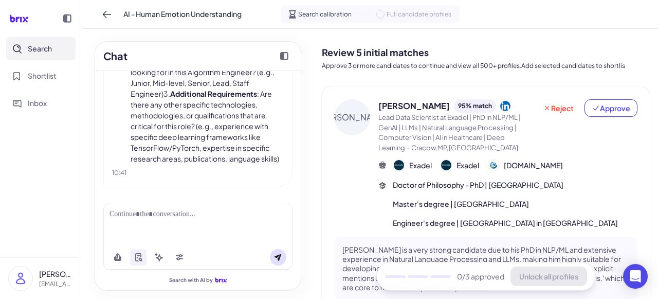
scroll to position [0, 0]
